Goal: Information Seeking & Learning: Understand process/instructions

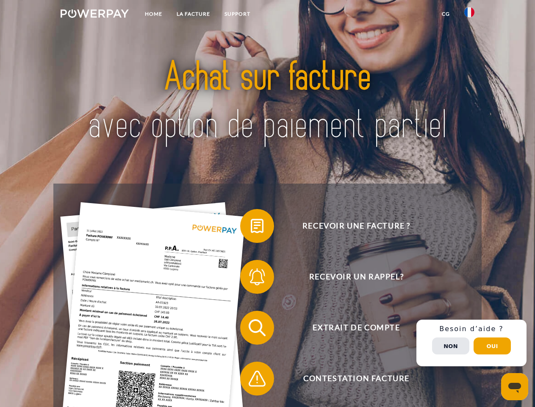
click at [95, 15] on img at bounding box center [95, 13] width 68 height 8
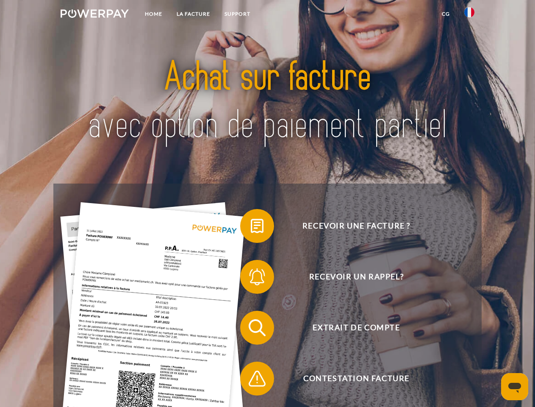
click at [470, 15] on img at bounding box center [470, 12] width 10 height 10
click at [446, 14] on link "CG" at bounding box center [446, 13] width 22 height 15
click at [251, 228] on span at bounding box center [244, 226] width 42 height 42
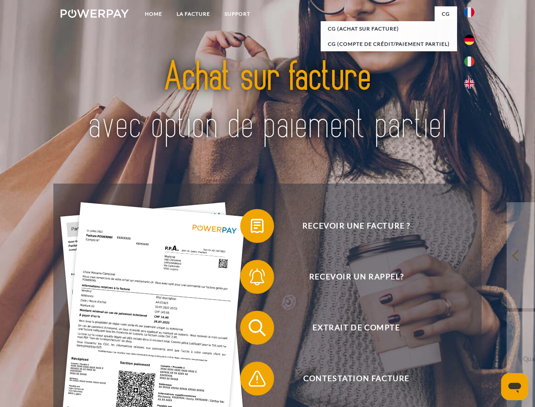
click at [251, 279] on span at bounding box center [244, 277] width 42 height 42
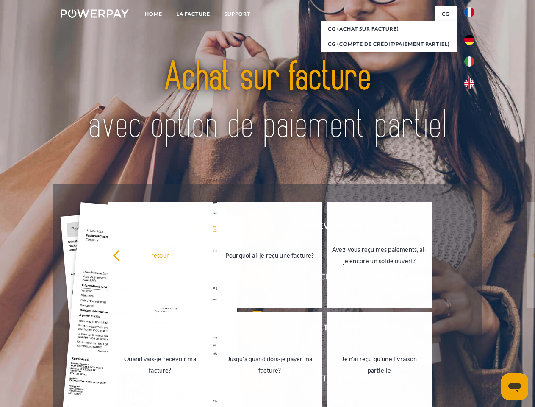
click at [251, 329] on link "Jusqu'à quand dois-je payer ma facture?" at bounding box center [270, 365] width 106 height 106
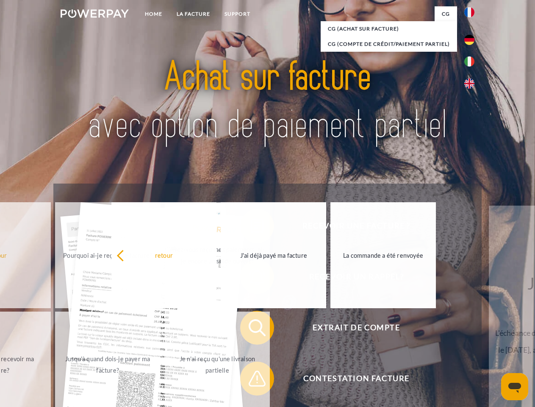
click at [251, 380] on span at bounding box center [244, 378] width 42 height 42
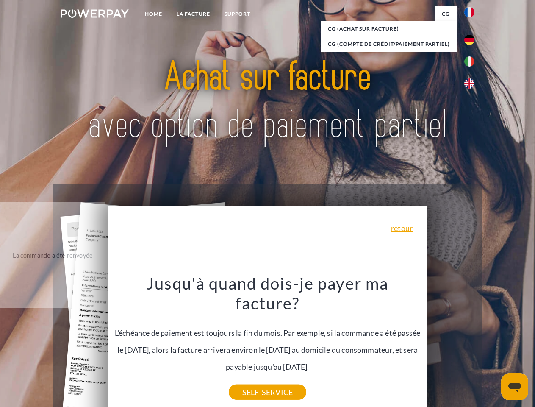
click at [472, 343] on div "Recevoir une facture ? Recevoir un rappel? Extrait de compte retour" at bounding box center [267, 353] width 428 height 339
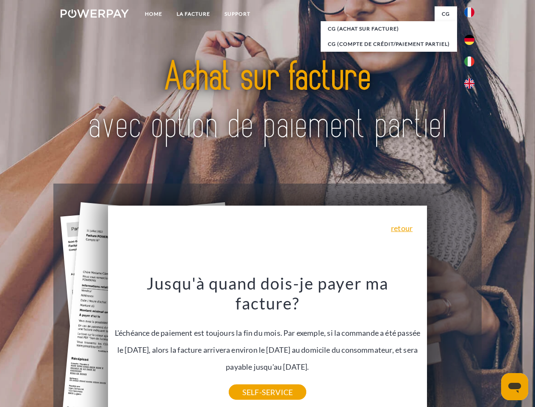
click at [451, 345] on span "Extrait de compte" at bounding box center [357, 328] width 208 height 34
click at [493, 346] on header "Home LA FACTURE Support" at bounding box center [267, 293] width 535 height 586
